Goal: Task Accomplishment & Management: Complete application form

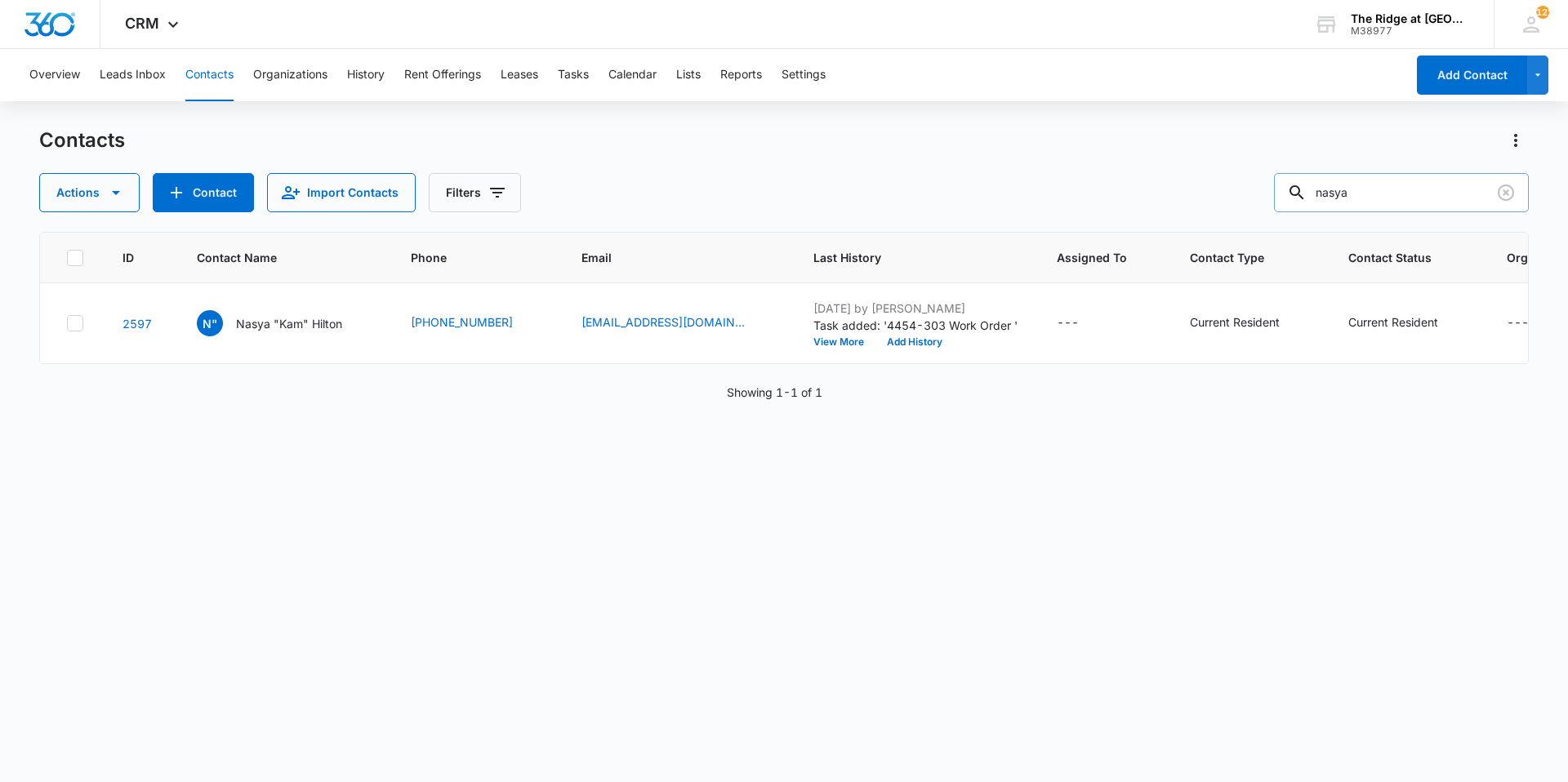
drag, startPoint x: 1368, startPoint y: 198, endPoint x: 1298, endPoint y: 193, distance: 70.2
click at [1306, 205] on div "nasya" at bounding box center [1401, 193] width 254 height 39
type input "hammer"
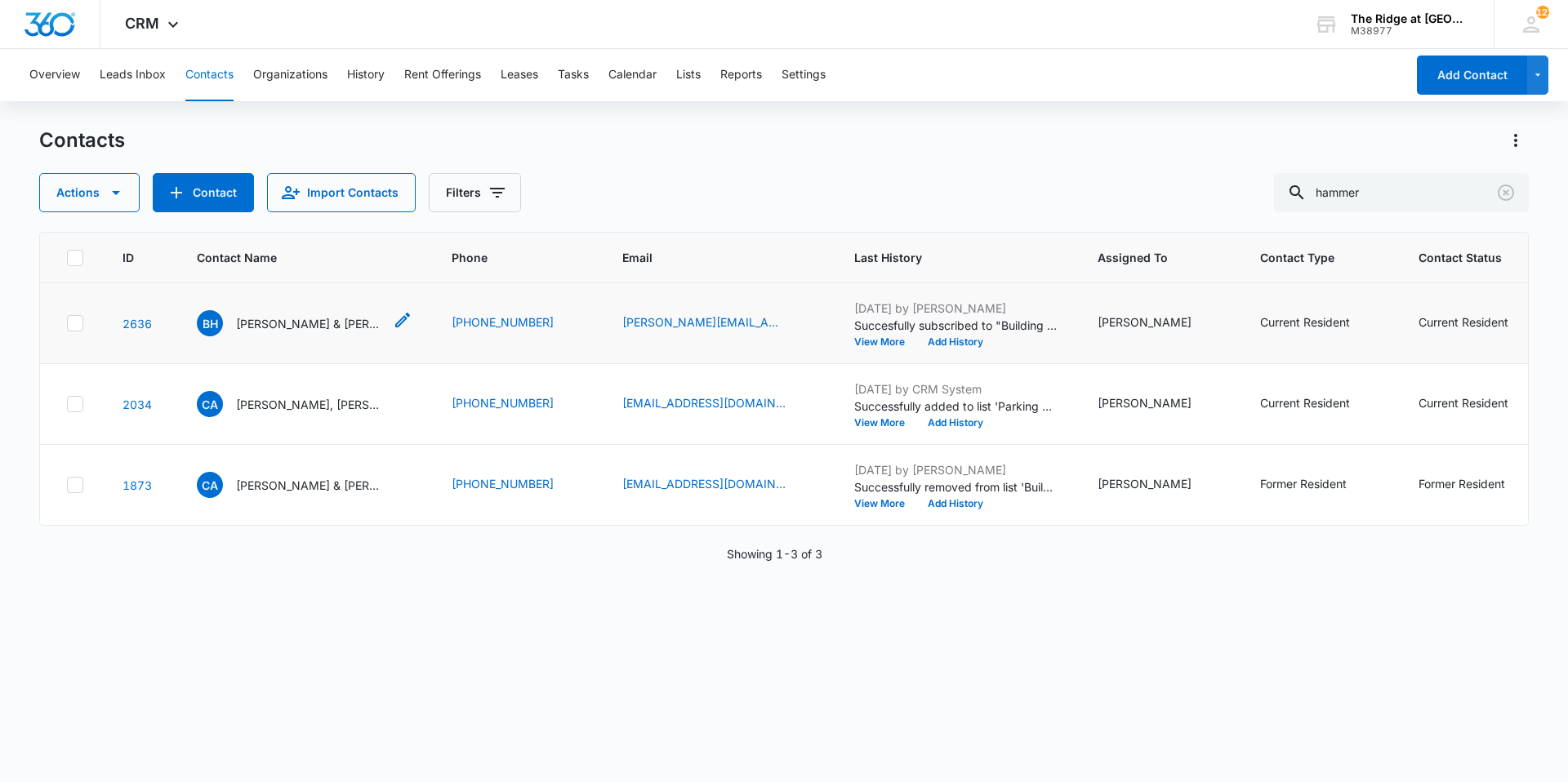
click at [284, 322] on p "[PERSON_NAME] & [PERSON_NAME]" at bounding box center [310, 323] width 147 height 17
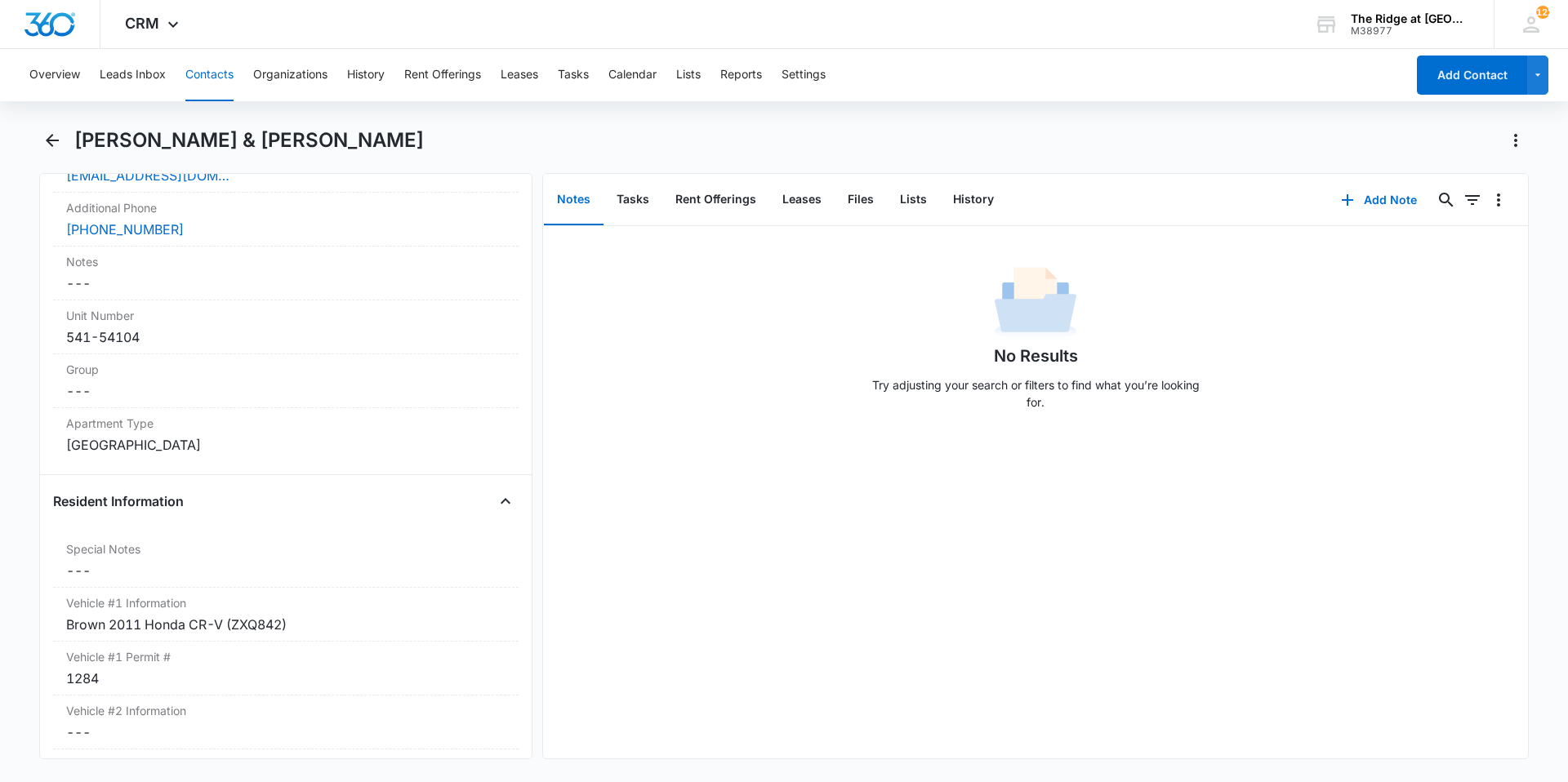
scroll to position [1307, 0]
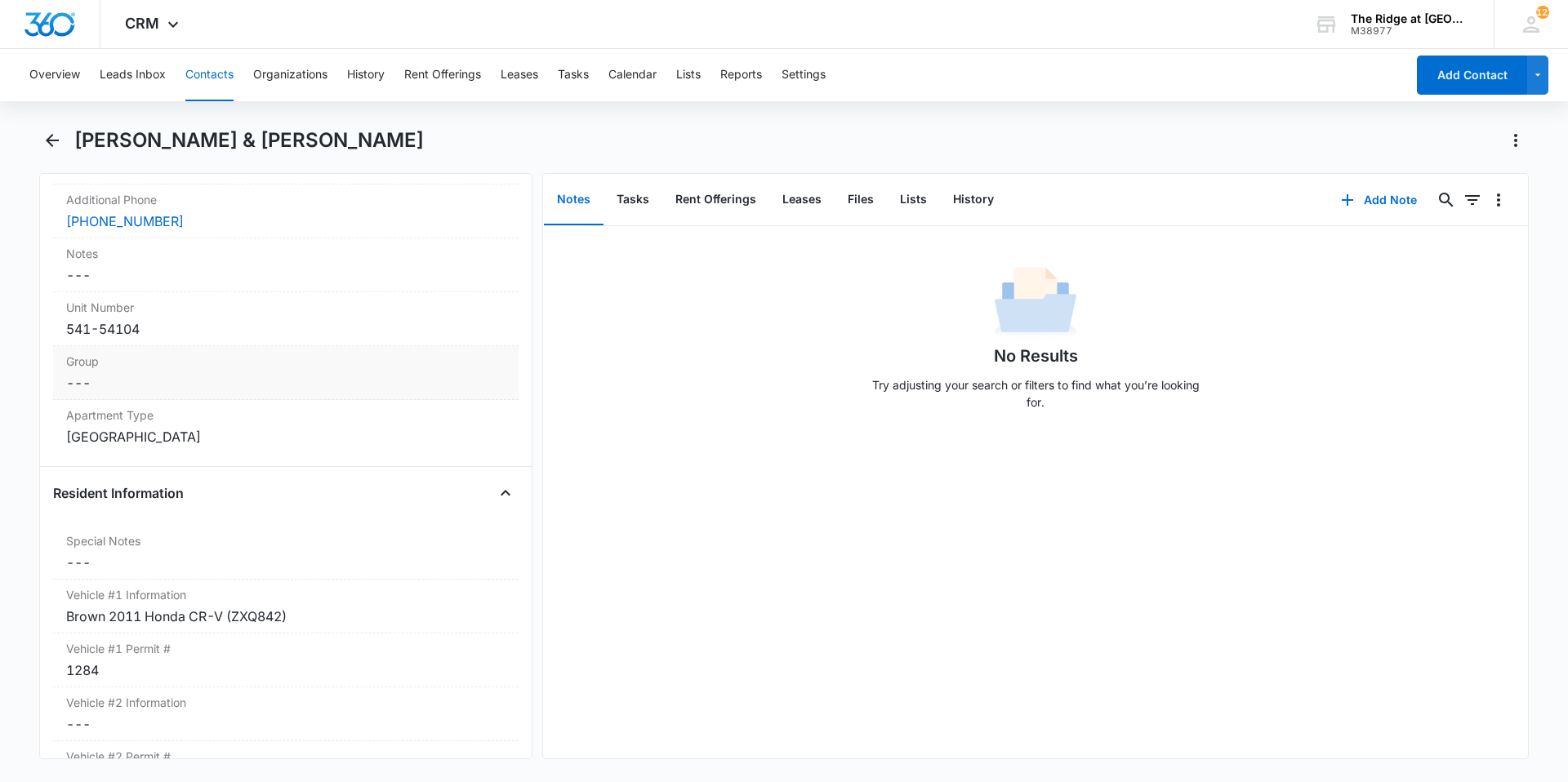
click at [128, 381] on dd "Cancel Save Changes ---" at bounding box center [286, 383] width 440 height 20
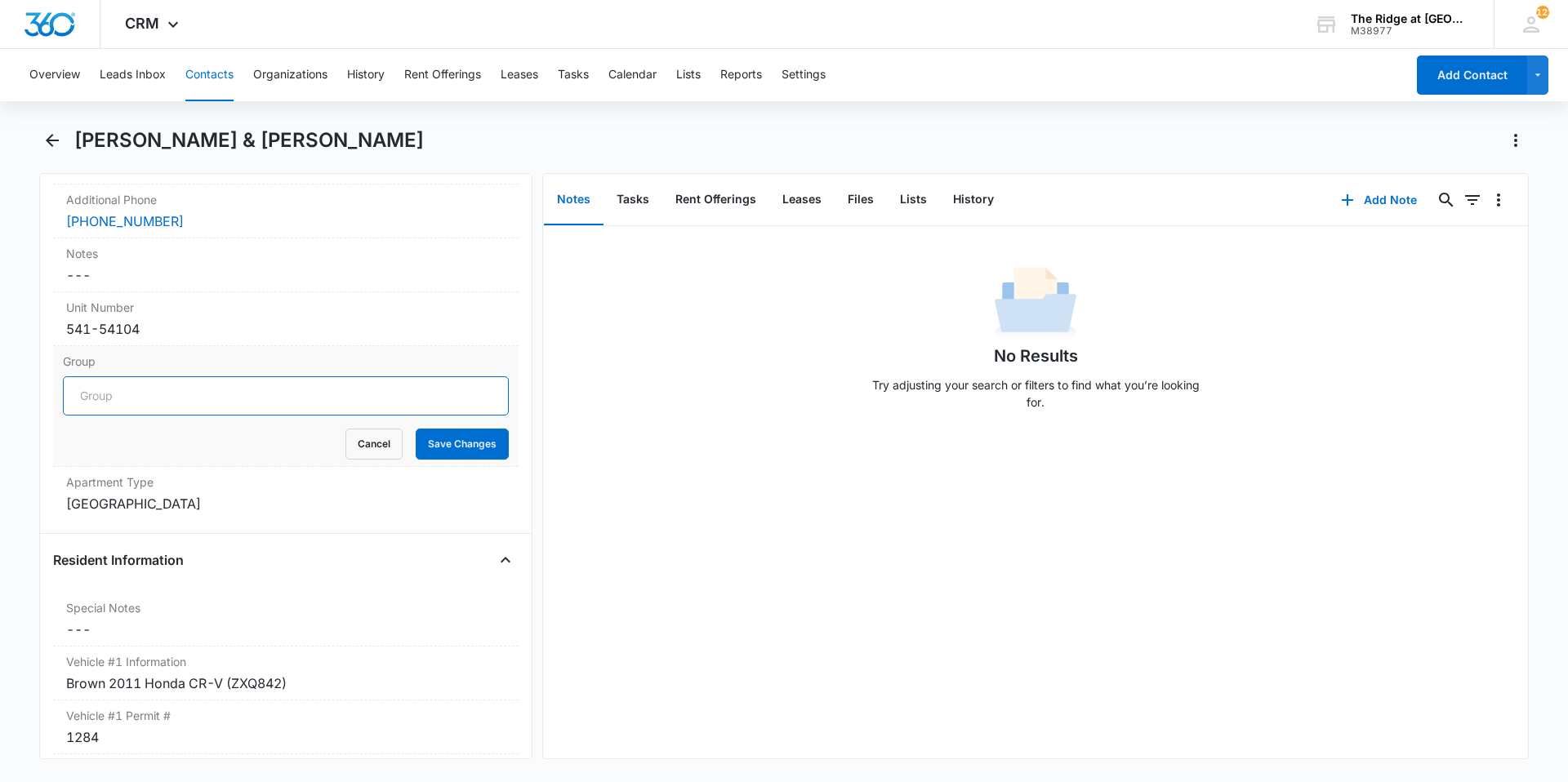
click at [131, 400] on input "Group" at bounding box center [286, 396] width 446 height 39
type input "Building 4454"
click at [416, 429] on button "Save Changes" at bounding box center [462, 444] width 93 height 31
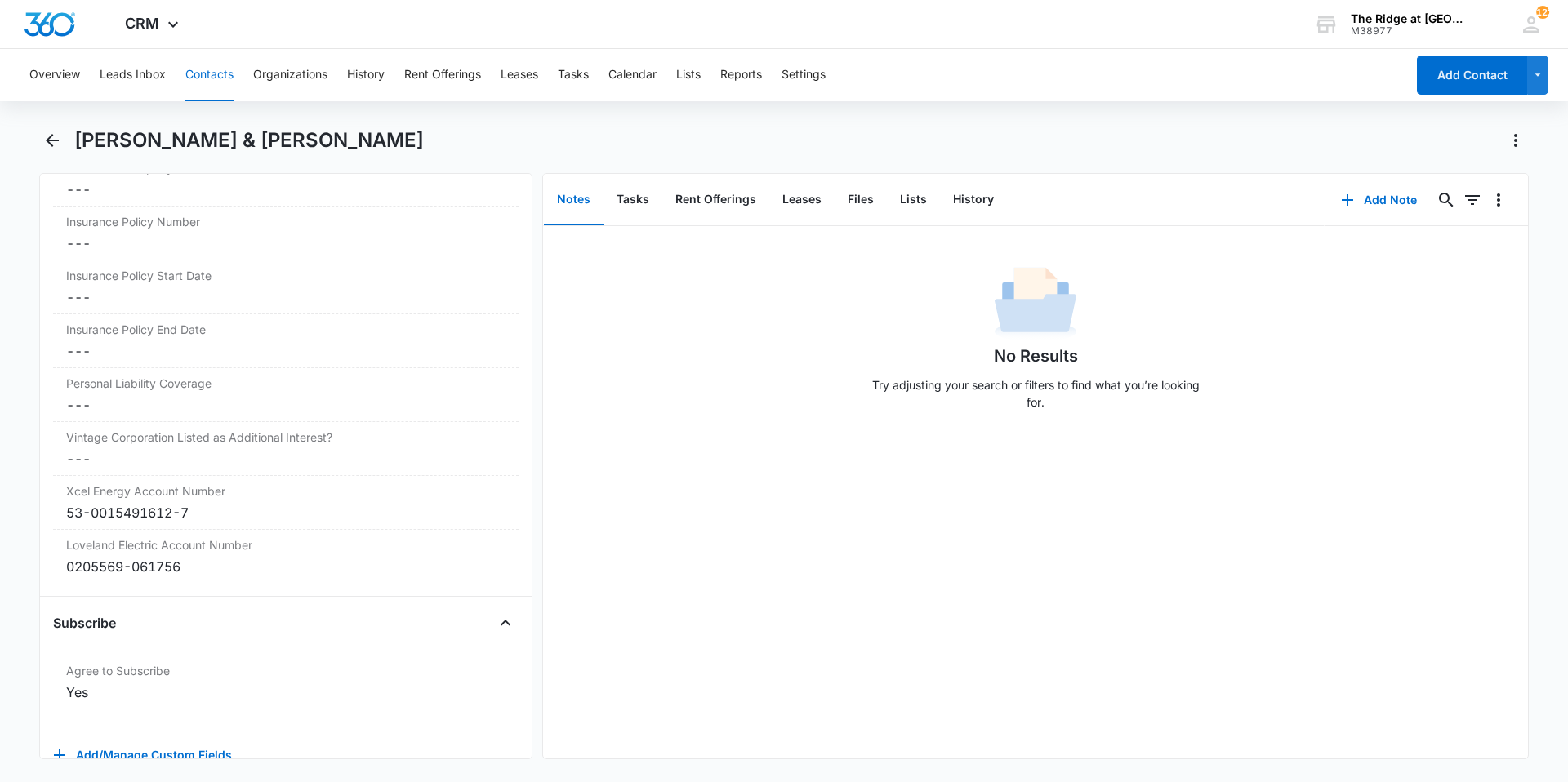
scroll to position [3495, 0]
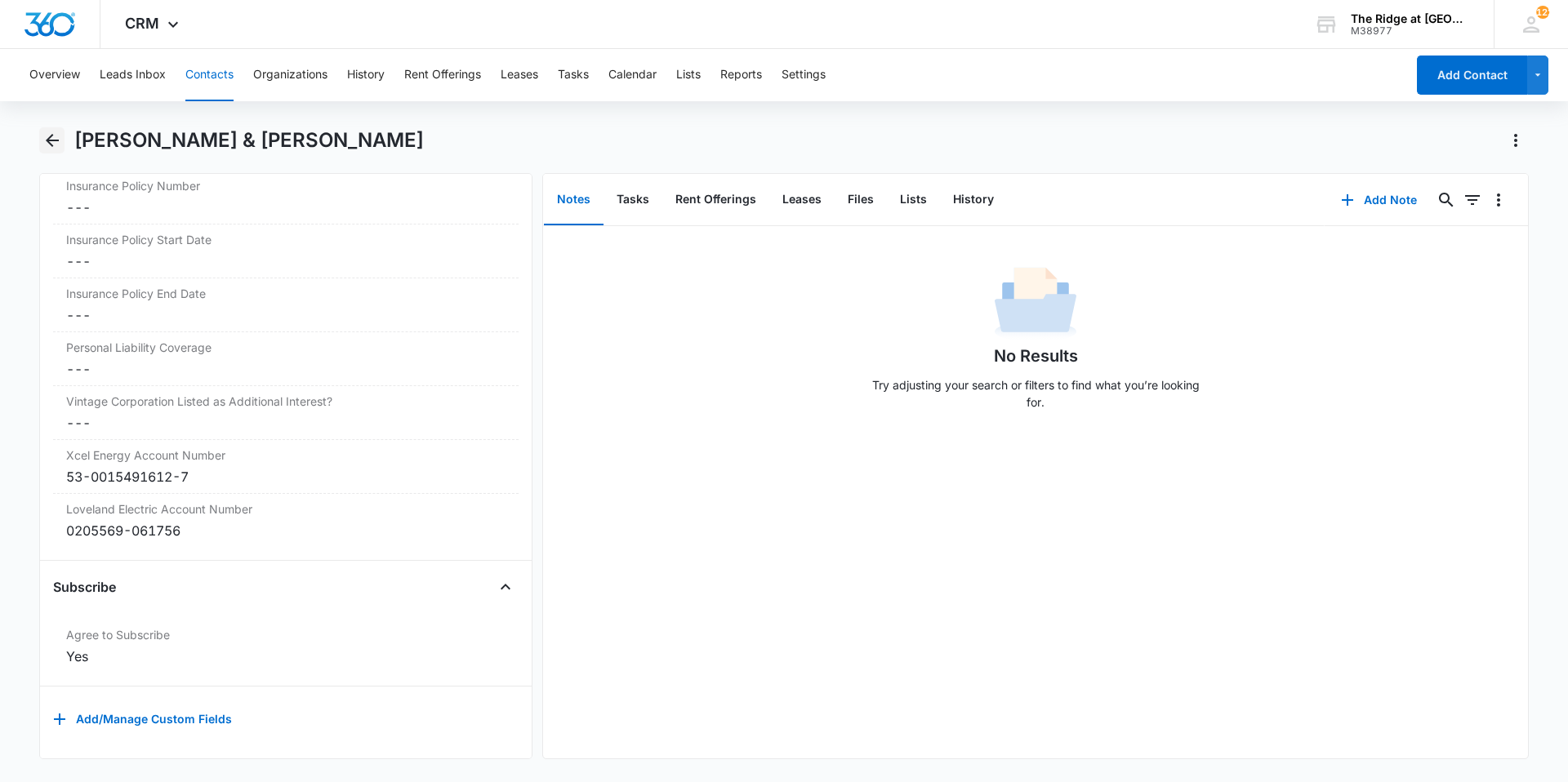
click at [54, 145] on icon "Back" at bounding box center [52, 141] width 20 height 20
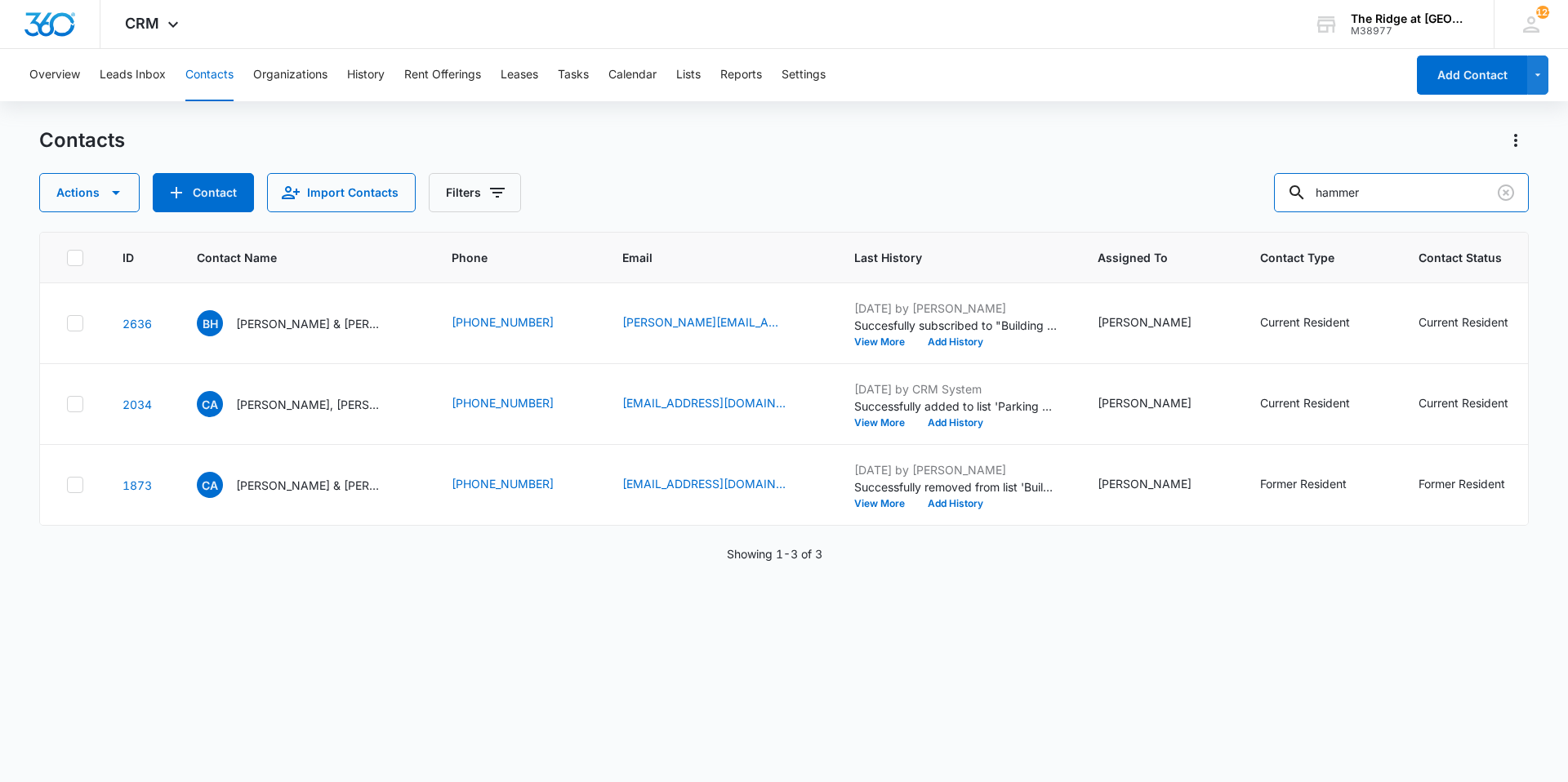
drag, startPoint x: 1396, startPoint y: 202, endPoint x: 1272, endPoint y: 177, distance: 126.5
click at [1290, 192] on input "hammer" at bounding box center [1401, 193] width 254 height 39
type input "[PERSON_NAME]"
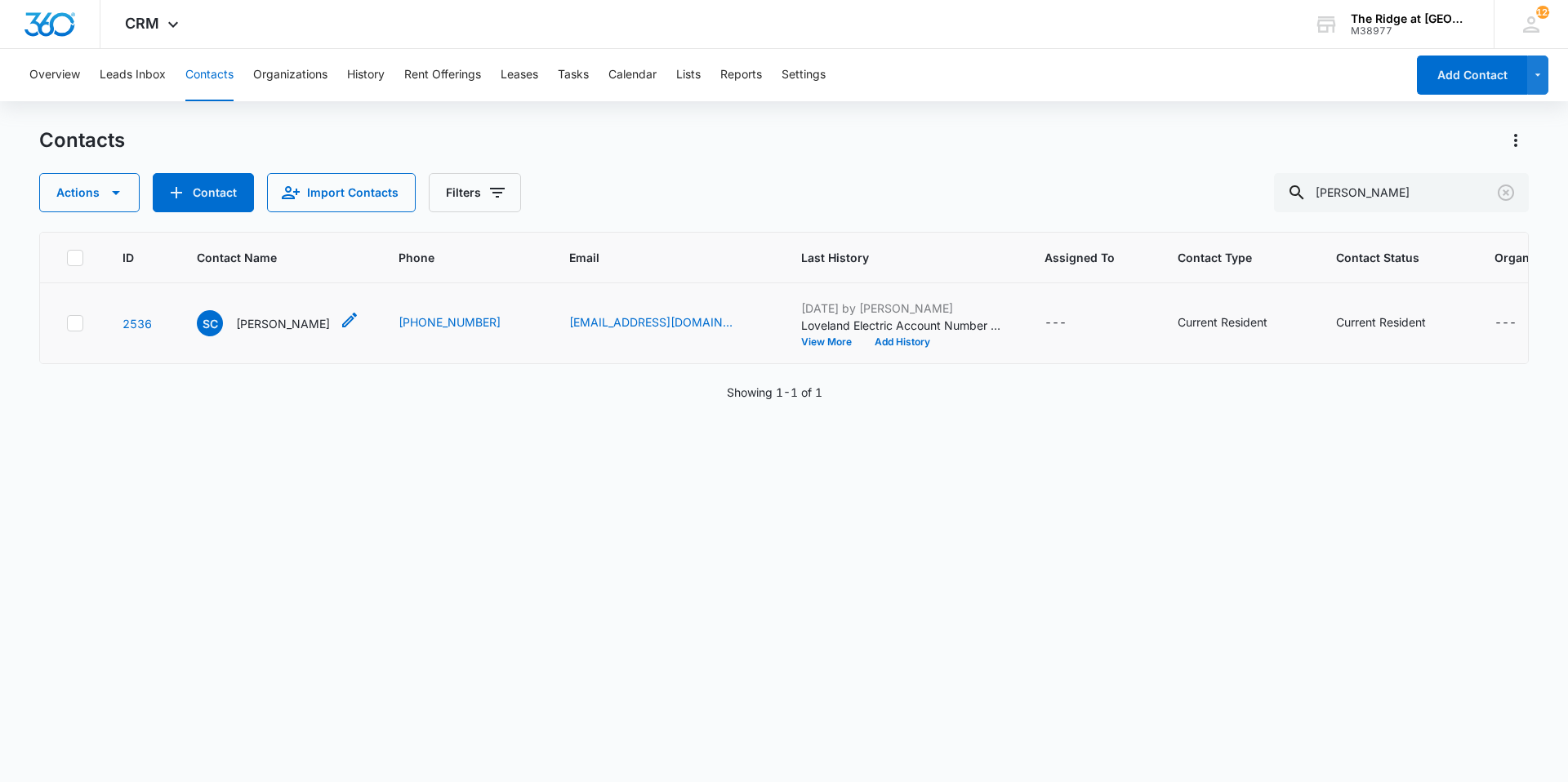
click at [240, 315] on p "[PERSON_NAME]" at bounding box center [283, 323] width 94 height 17
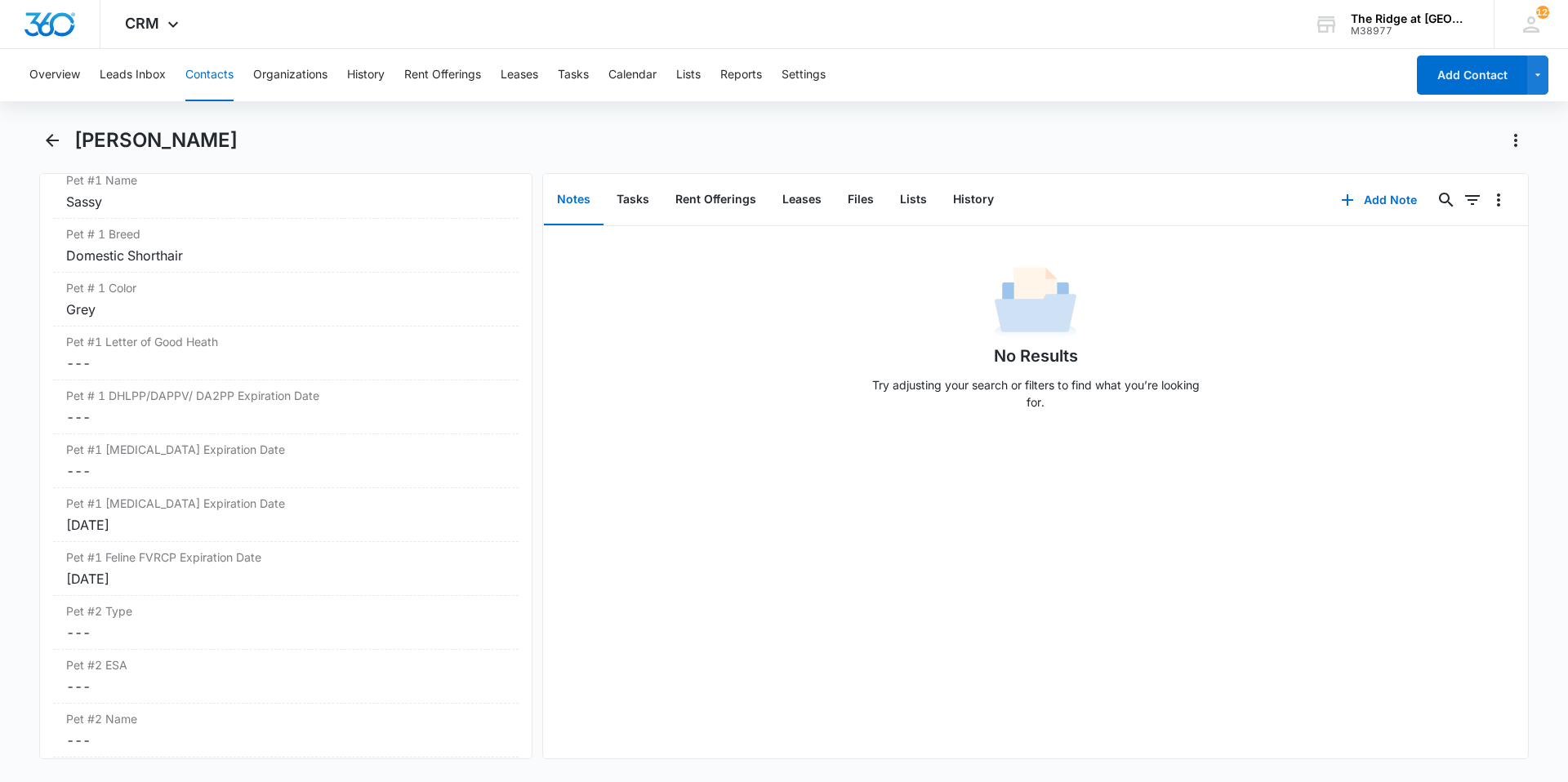
scroll to position [2450, 0]
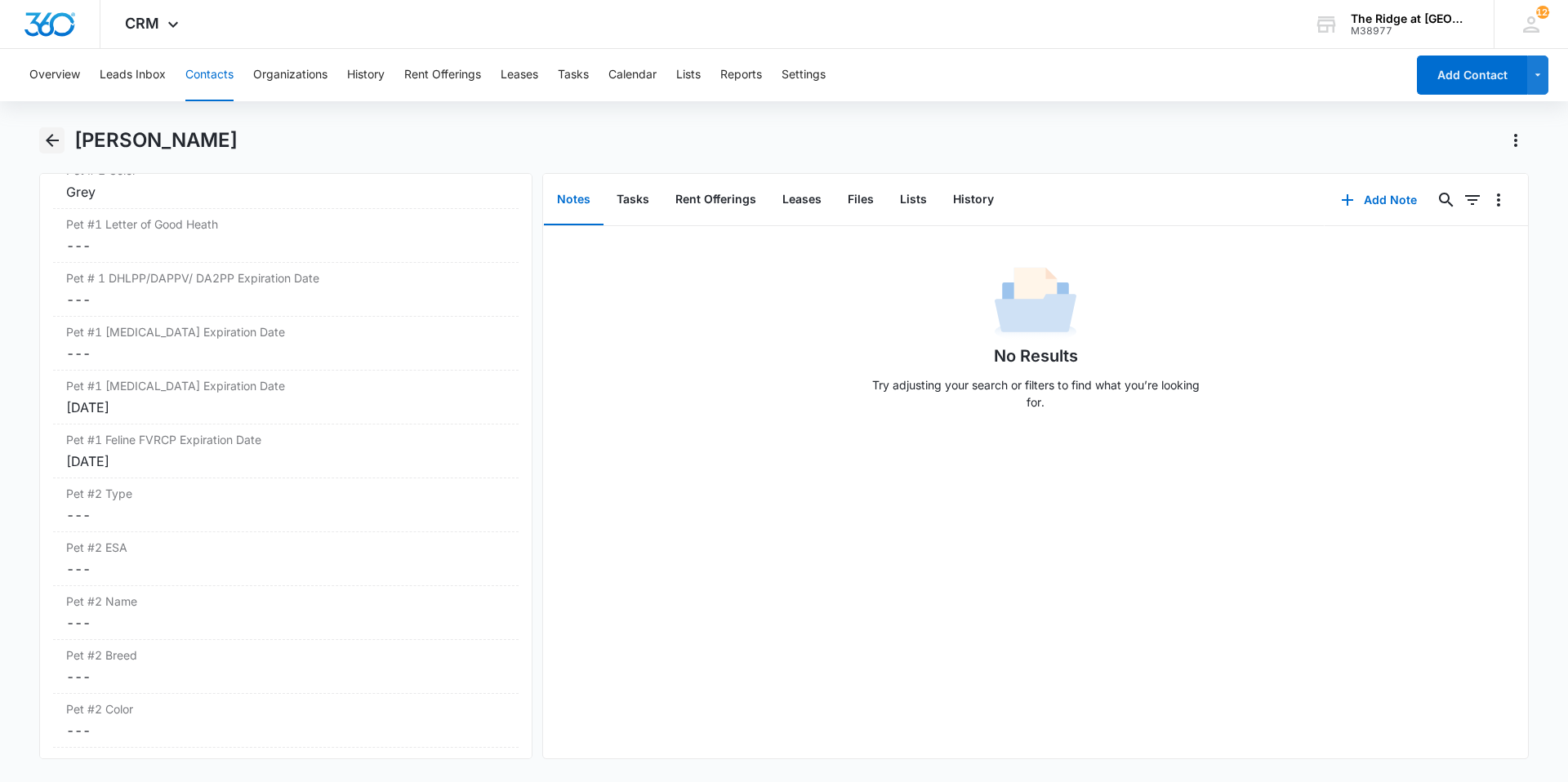
click at [44, 137] on icon "Back" at bounding box center [52, 141] width 20 height 20
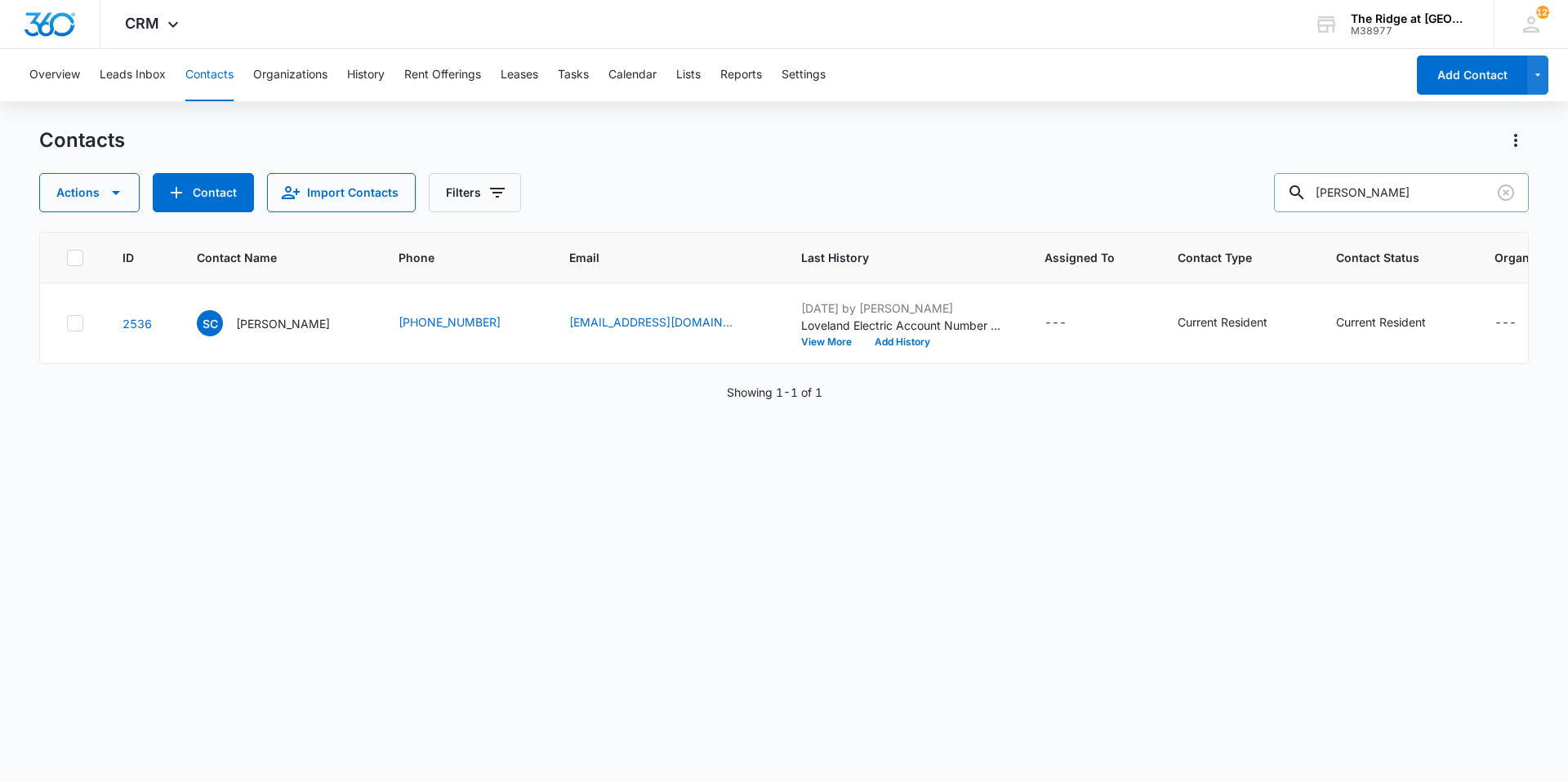
drag, startPoint x: 1349, startPoint y: 190, endPoint x: 1315, endPoint y: 185, distance: 34.4
click at [1315, 185] on div "[PERSON_NAME]" at bounding box center [1401, 193] width 254 height 39
type input "[PERSON_NAME]"
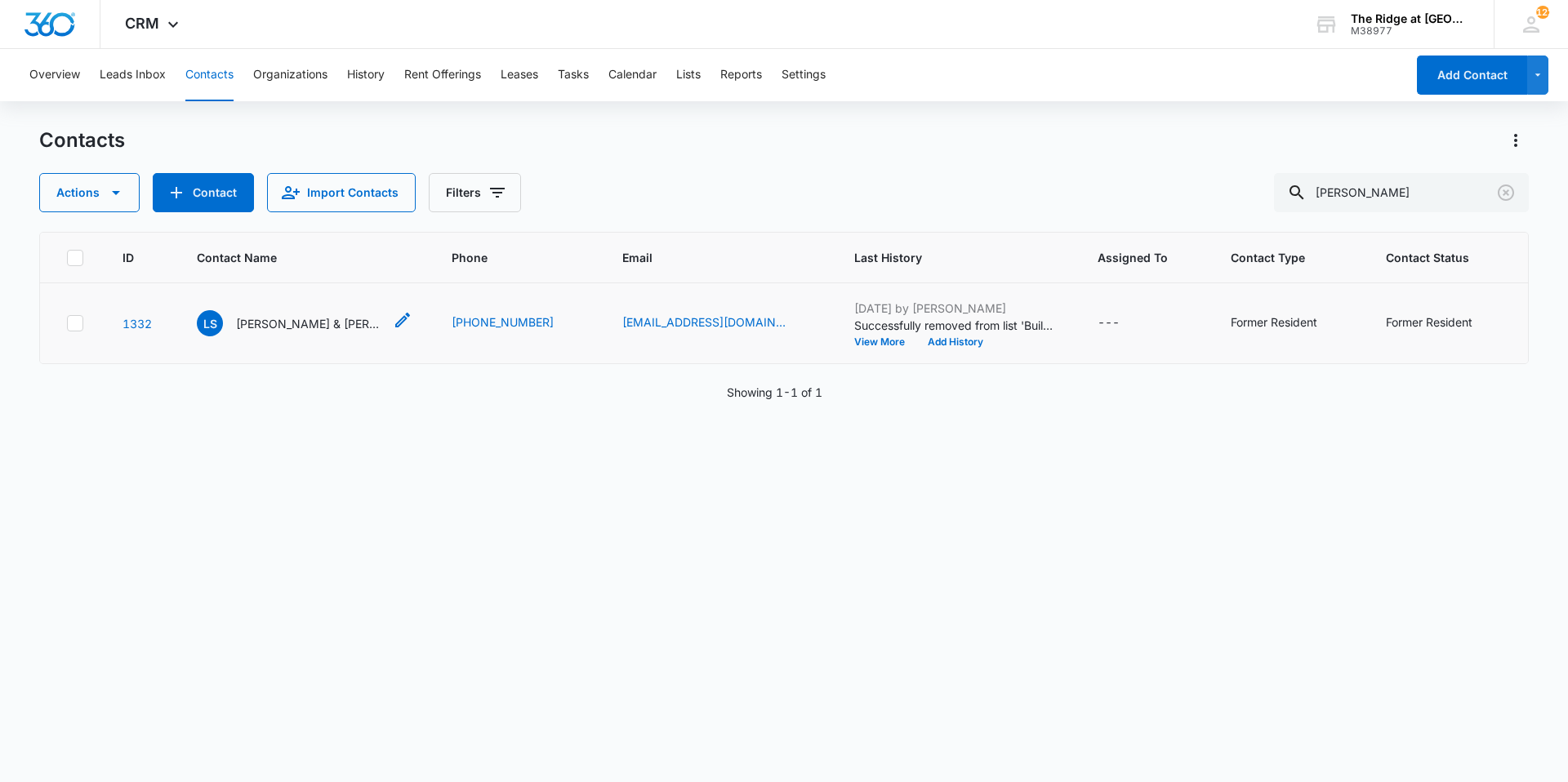
click at [289, 316] on p "[PERSON_NAME] & [PERSON_NAME]" at bounding box center [310, 323] width 147 height 17
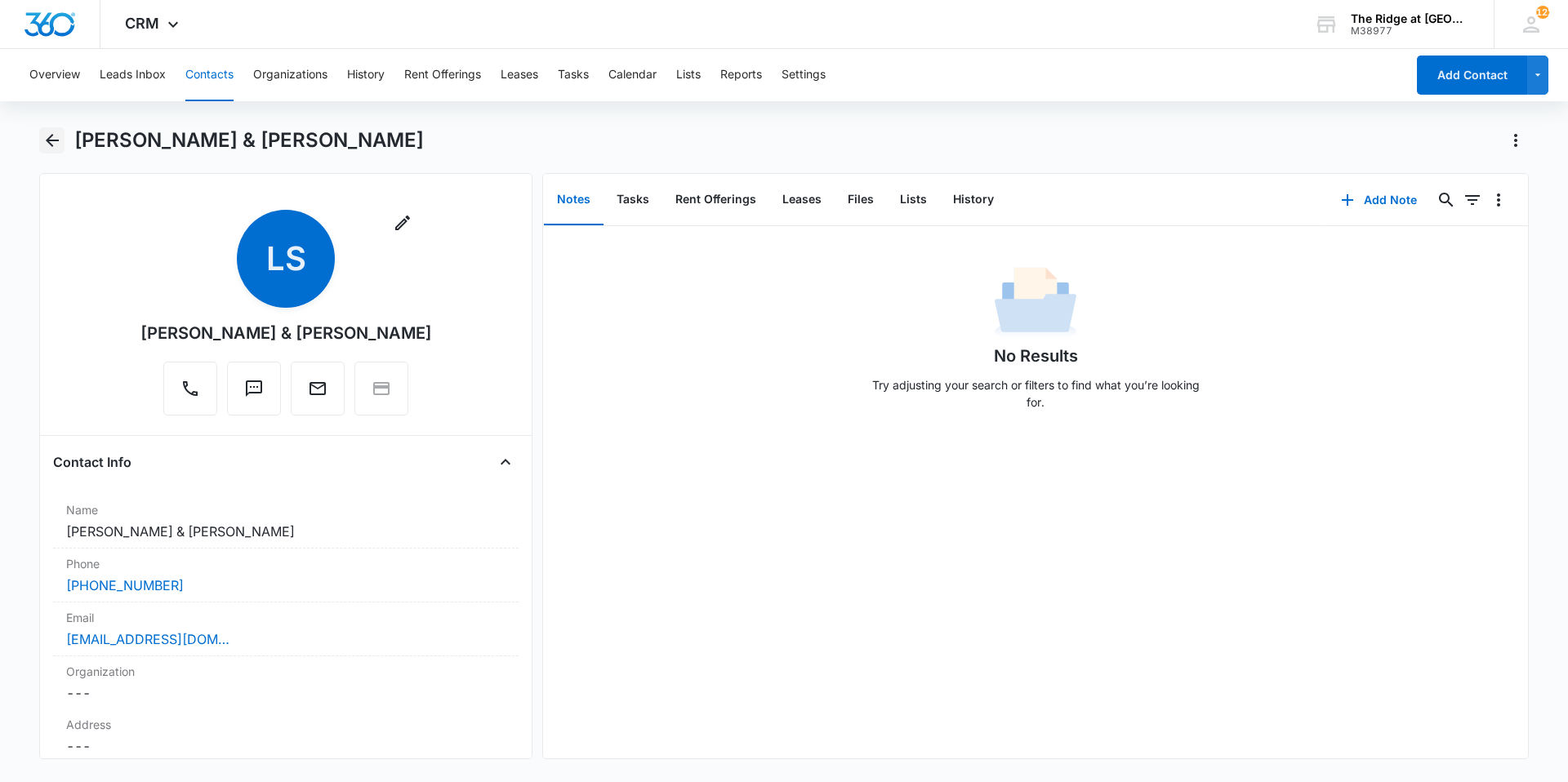
click at [44, 142] on icon "Back" at bounding box center [52, 141] width 20 height 20
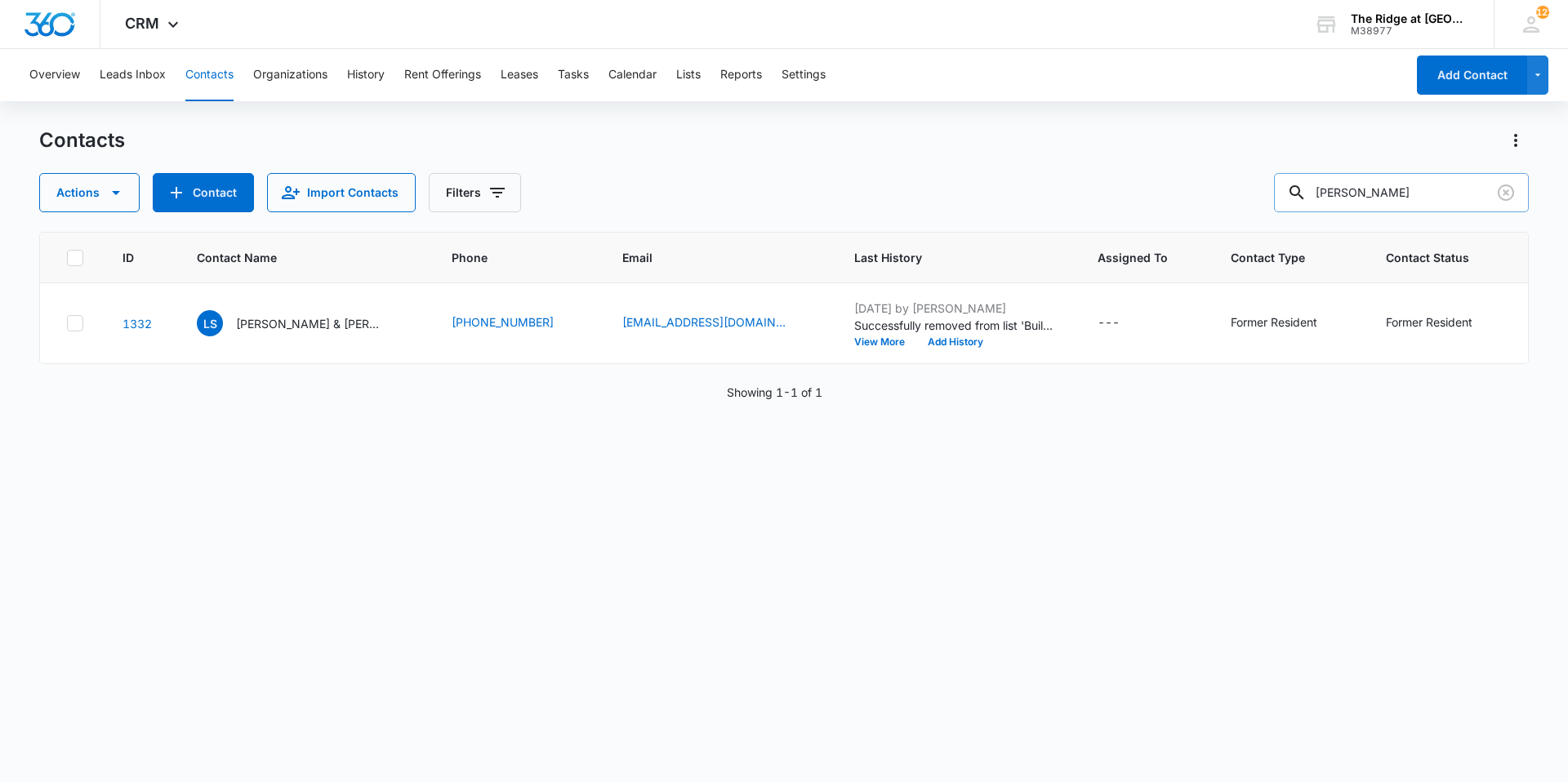
drag, startPoint x: 1347, startPoint y: 192, endPoint x: 1292, endPoint y: 186, distance: 55.3
click at [1320, 192] on div "[PERSON_NAME]" at bounding box center [1401, 193] width 254 height 39
type input "[PERSON_NAME]"
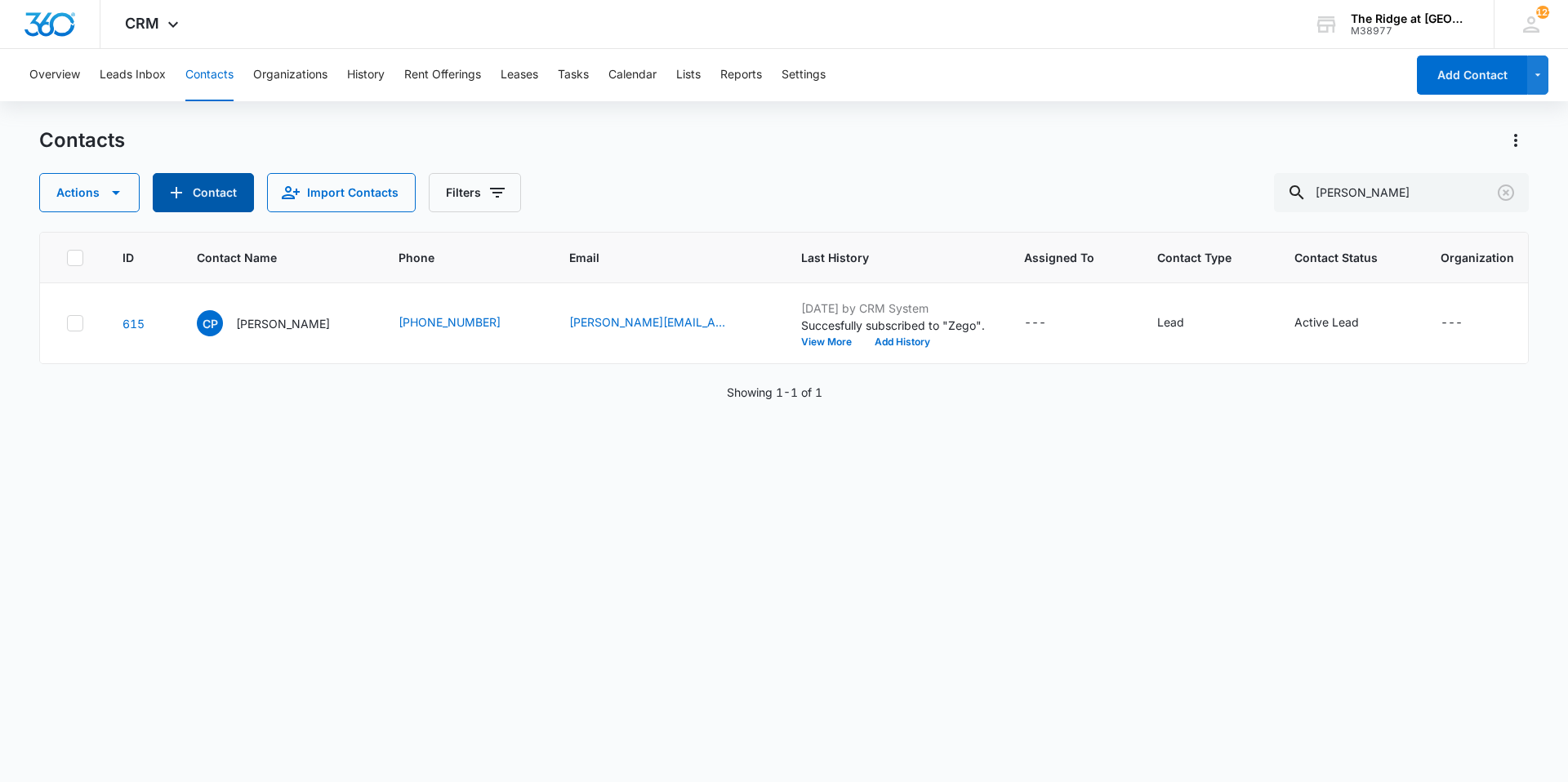
click at [190, 189] on button "Contact" at bounding box center [203, 193] width 101 height 39
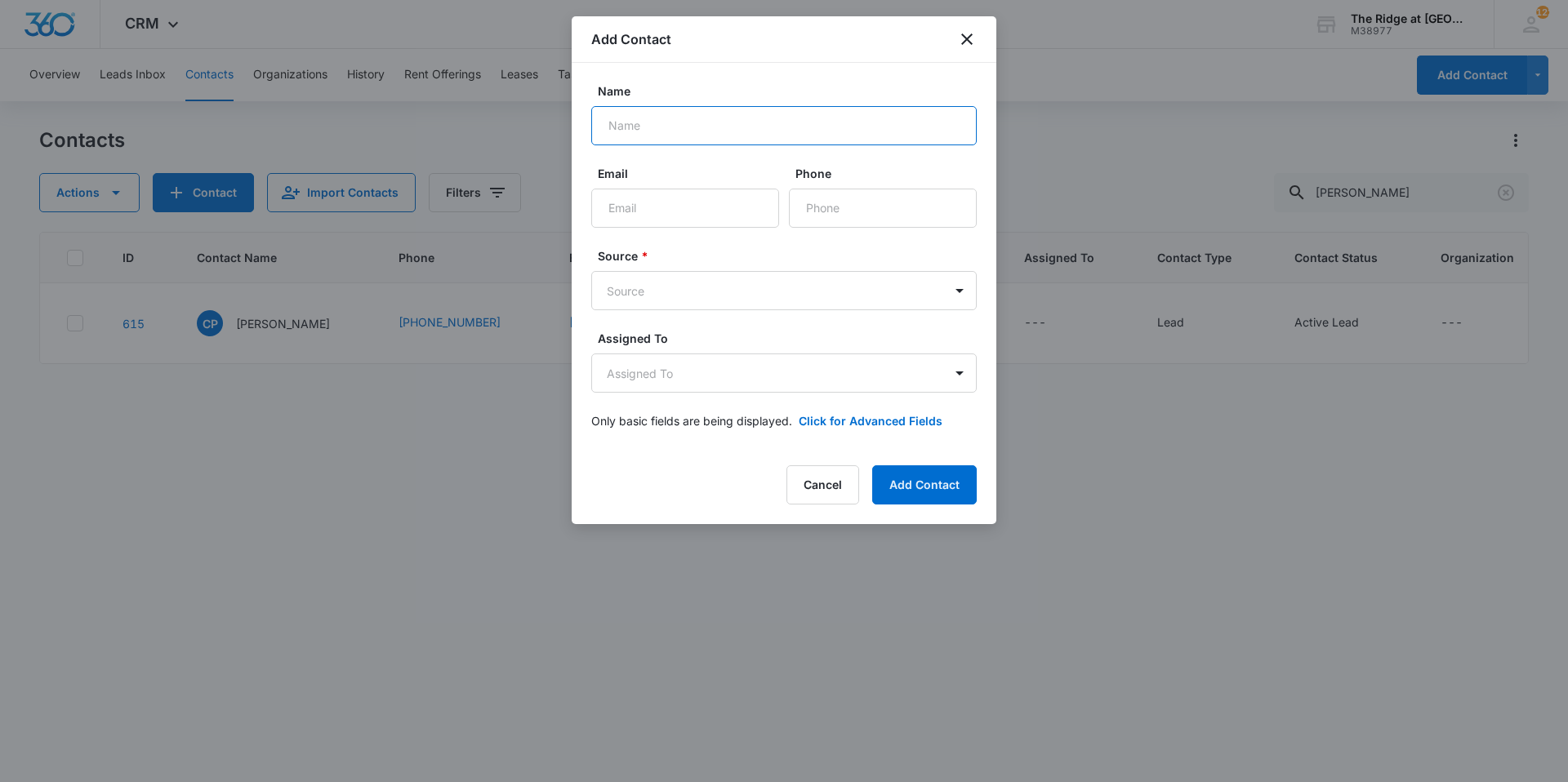
click at [623, 125] on input "Name" at bounding box center [784, 126] width 385 height 39
type input "[PERSON_NAME]"
click at [764, 36] on div "Add Contact" at bounding box center [784, 39] width 424 height 47
click at [749, 292] on body "CRM Apps Reputation Websites Forms CRM Email Social Content Ads Intelligence Fi…" at bounding box center [784, 391] width 1568 height 782
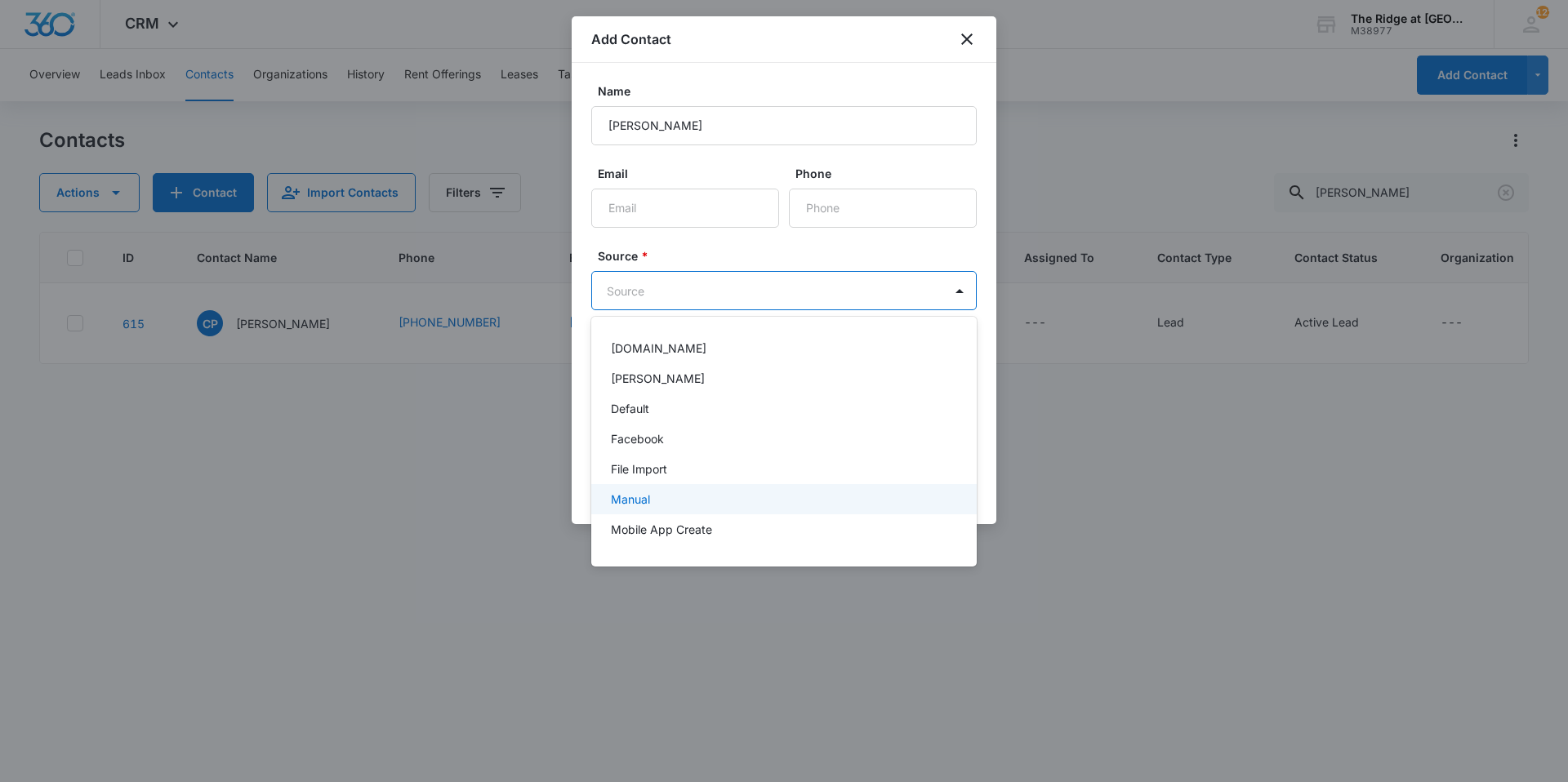
click at [662, 503] on div "Manual" at bounding box center [782, 499] width 343 height 17
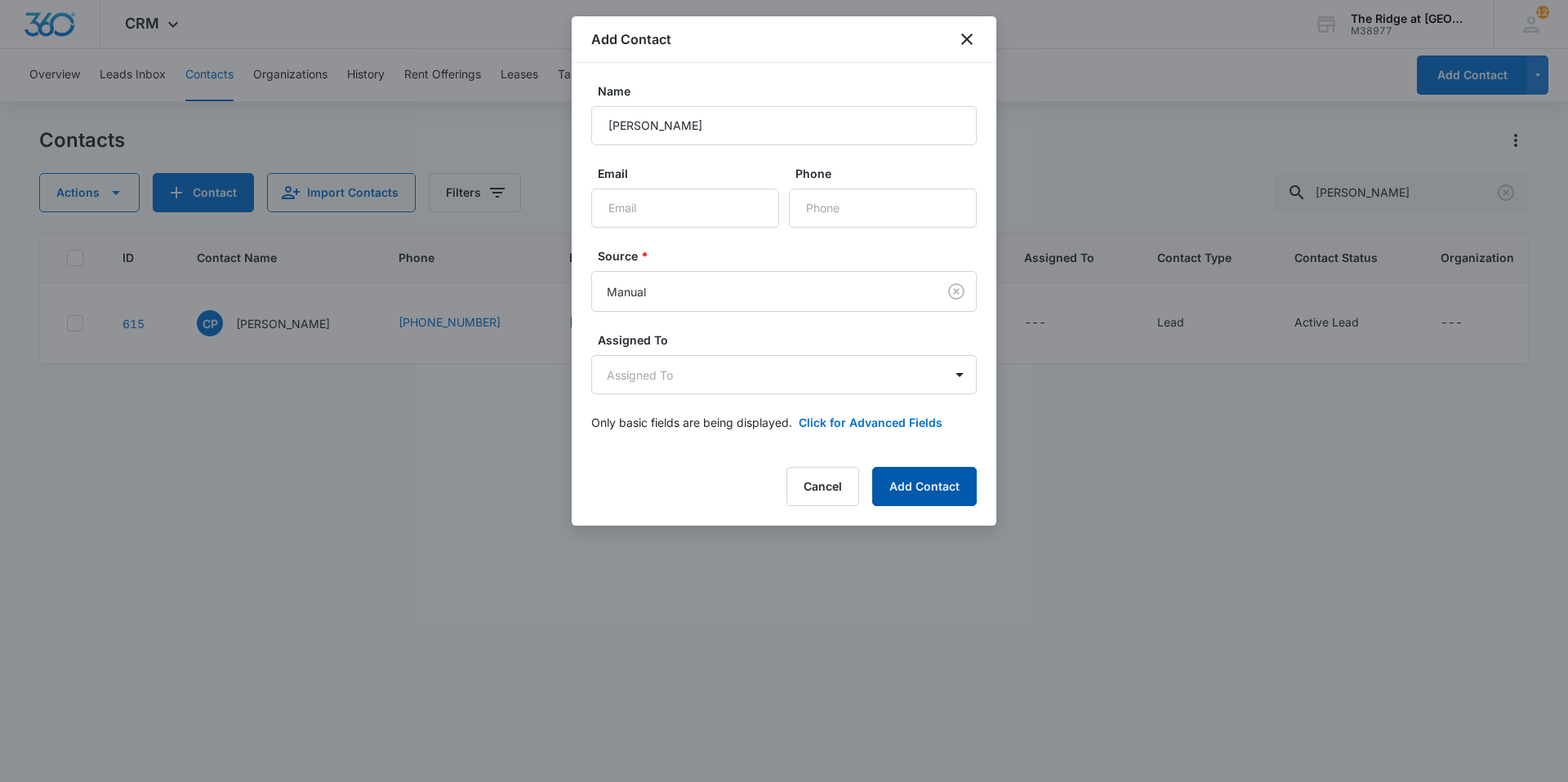
click at [941, 486] on button "Add Contact" at bounding box center [924, 487] width 105 height 39
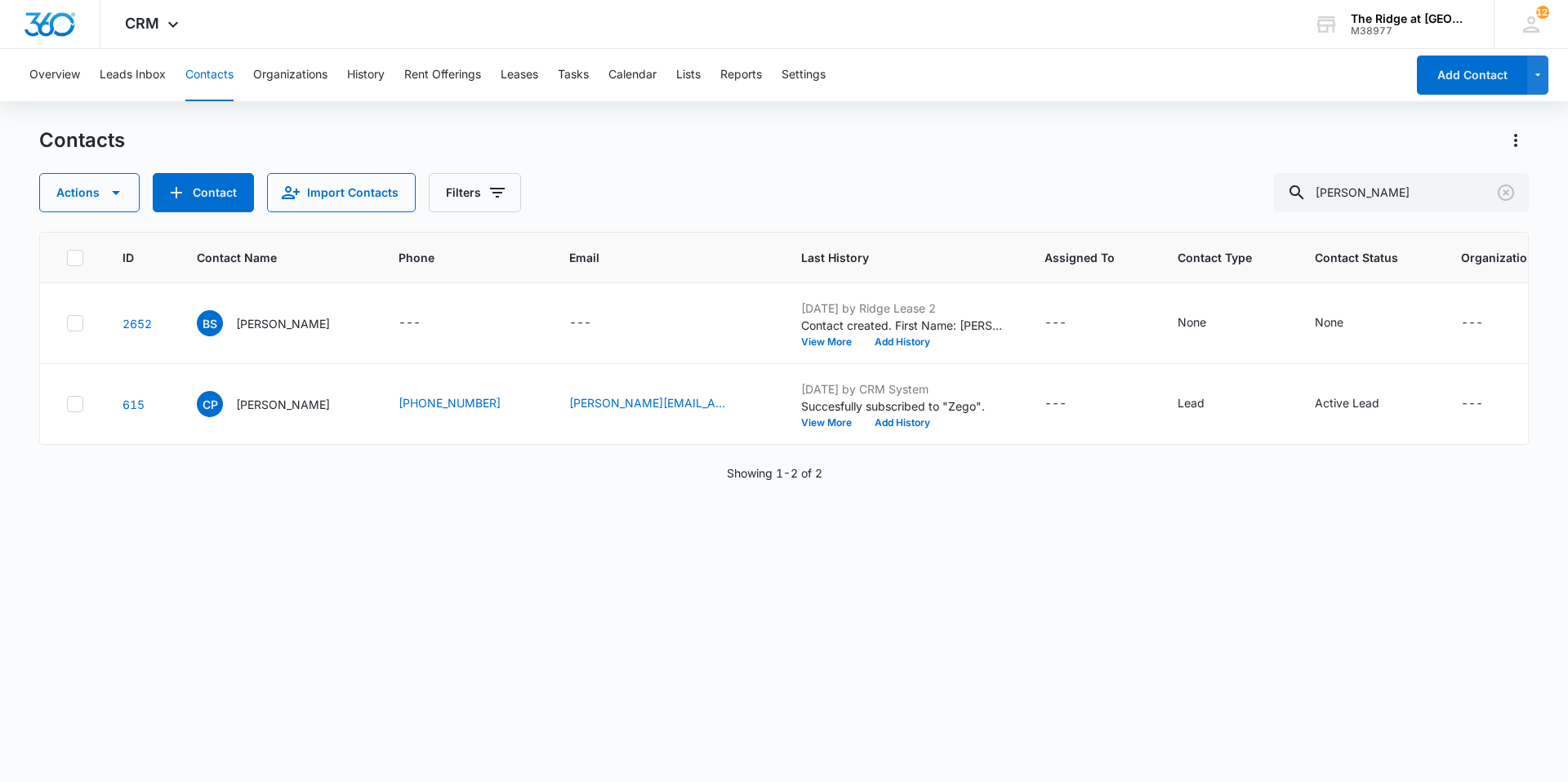
click at [654, 194] on div "Actions Contact Import Contacts Filters [PERSON_NAME]" at bounding box center [784, 193] width 1489 height 39
